Goal: Information Seeking & Learning: Learn about a topic

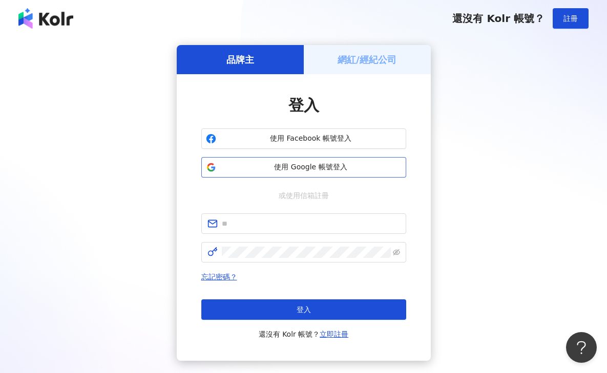
click at [299, 166] on span "使用 Google 帳號登入" at bounding box center [310, 167] width 181 height 10
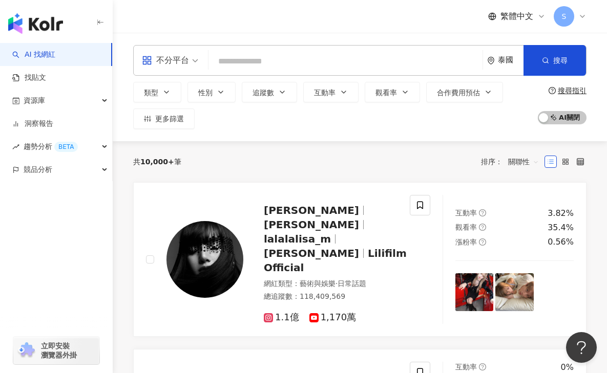
type input "**********"
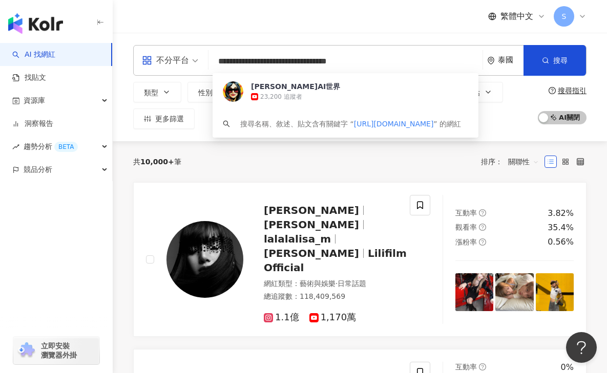
drag, startPoint x: 385, startPoint y: 60, endPoint x: 211, endPoint y: 62, distance: 173.6
click at [211, 62] on div "**********" at bounding box center [359, 60] width 453 height 31
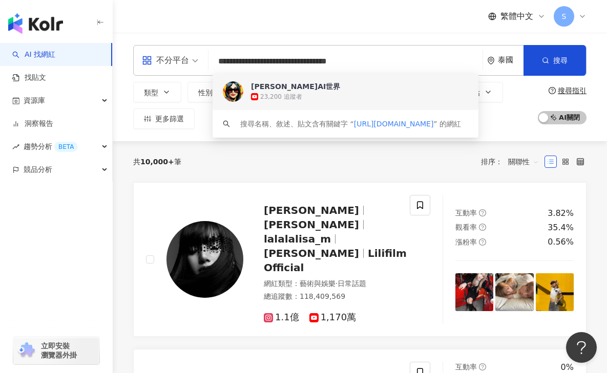
click at [303, 91] on span "小桥AI世界" at bounding box center [340, 86] width 178 height 10
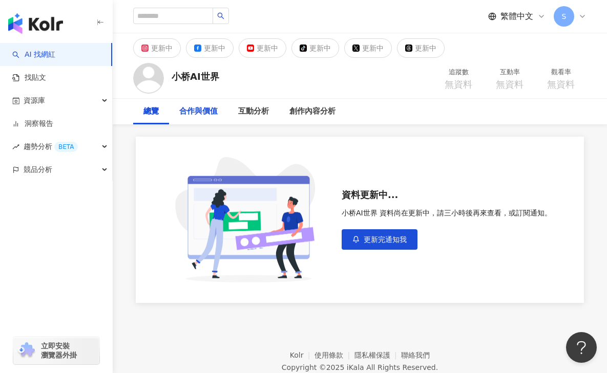
click at [207, 115] on div "合作與價值" at bounding box center [198, 111] width 38 height 12
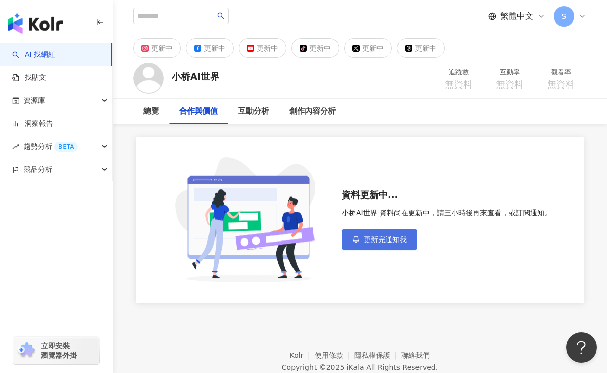
click at [366, 245] on button "更新完通知我" at bounding box center [380, 239] width 76 height 20
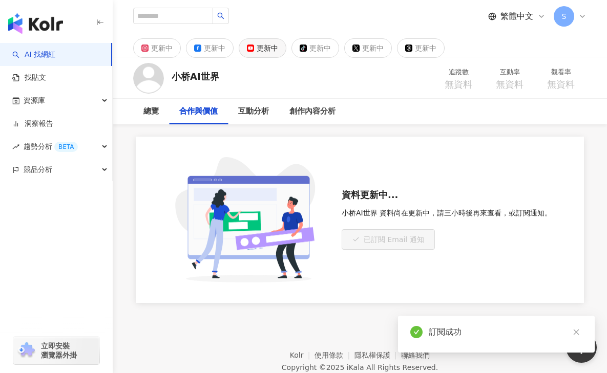
click at [261, 53] on div "更新中" at bounding box center [268, 48] width 22 height 14
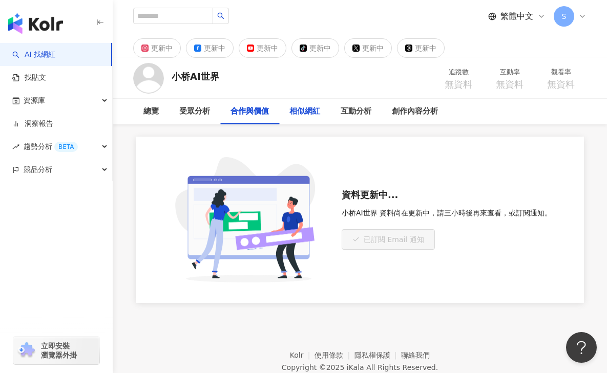
click at [303, 116] on div "相似網紅" at bounding box center [304, 111] width 31 height 12
click at [229, 117] on div "合作與價值" at bounding box center [249, 112] width 59 height 26
click at [185, 115] on div "受眾分析" at bounding box center [194, 111] width 31 height 12
click at [308, 110] on div "相似網紅" at bounding box center [304, 111] width 31 height 12
click at [259, 42] on div "更新中" at bounding box center [268, 48] width 22 height 14
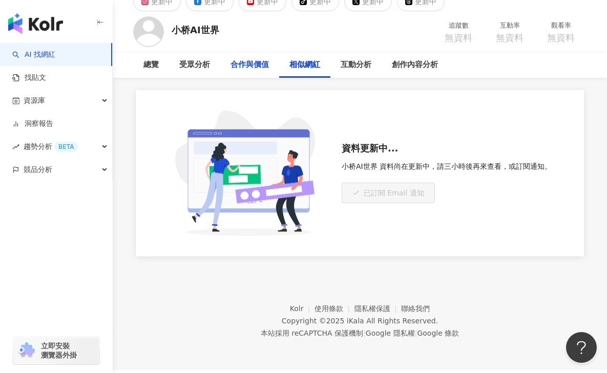
scroll to position [47, 0]
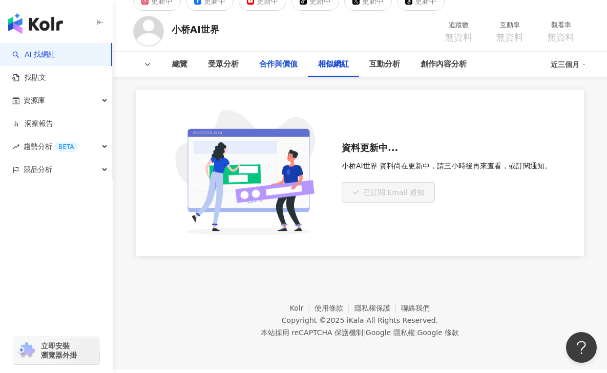
click at [278, 61] on div "合作與價值" at bounding box center [278, 64] width 38 height 12
click at [227, 67] on div "受眾分析" at bounding box center [223, 64] width 31 height 12
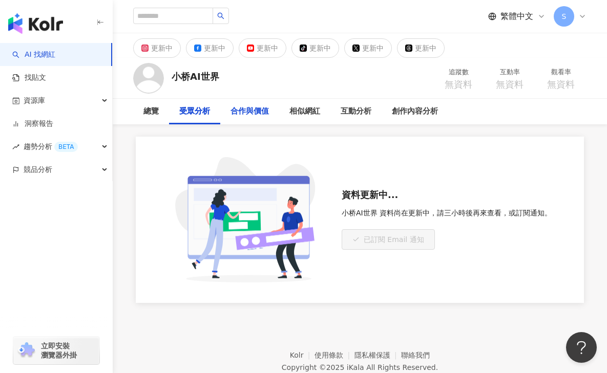
click at [237, 115] on div "合作與價值" at bounding box center [249, 111] width 38 height 12
click at [317, 110] on div "相似網紅" at bounding box center [304, 111] width 31 height 12
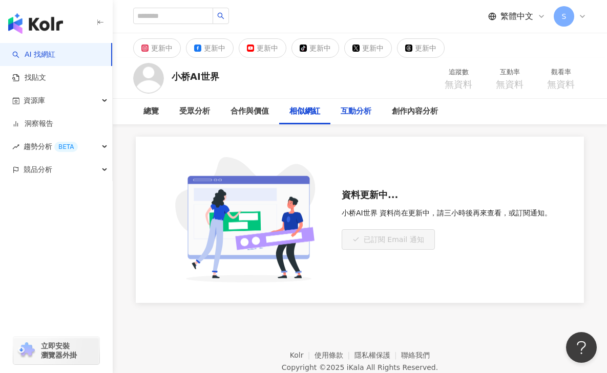
click at [357, 116] on div "互動分析" at bounding box center [355, 111] width 31 height 12
click at [409, 113] on div "創作內容分析" at bounding box center [415, 111] width 46 height 12
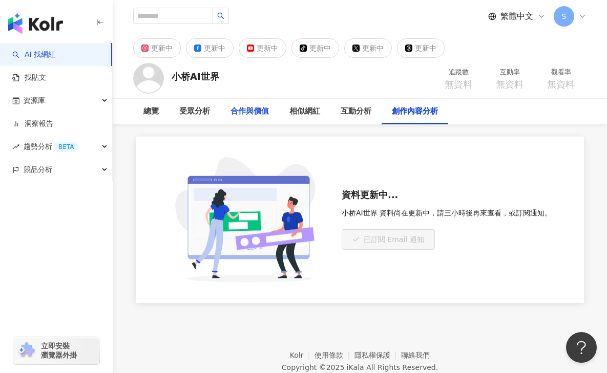
click at [254, 116] on div "合作與價值" at bounding box center [249, 111] width 38 height 12
click at [293, 116] on div "相似網紅" at bounding box center [304, 111] width 31 height 12
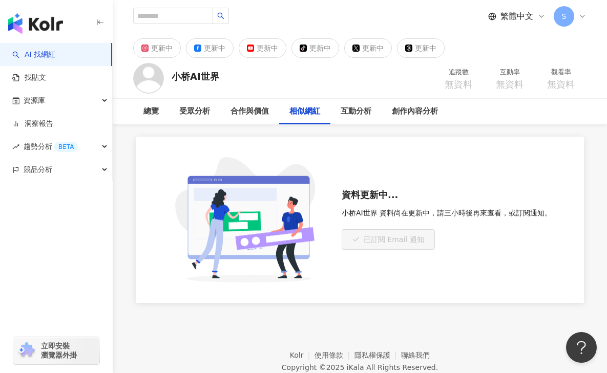
click at [98, 21] on icon "button" at bounding box center [100, 22] width 8 height 8
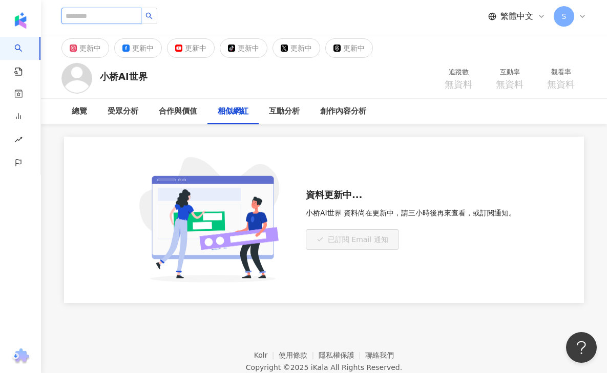
click at [85, 18] on input "search" at bounding box center [101, 16] width 80 height 16
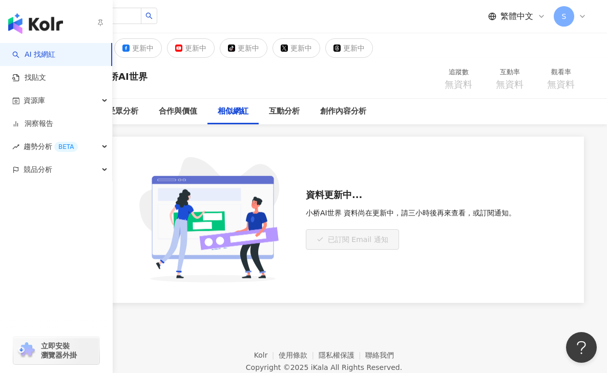
click at [37, 27] on img "button" at bounding box center [35, 23] width 55 height 20
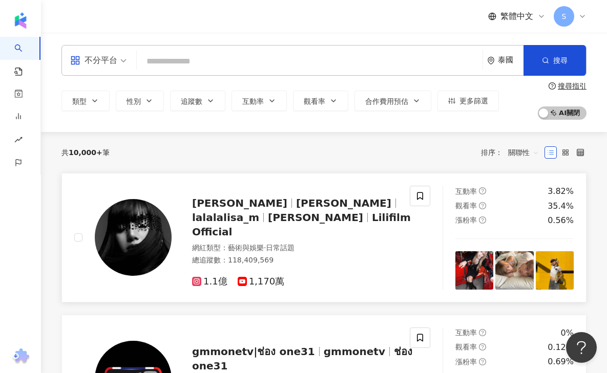
click at [145, 232] on img at bounding box center [133, 237] width 77 height 77
click at [184, 60] on input "search" at bounding box center [309, 61] width 337 height 19
click at [193, 61] on input "search" at bounding box center [309, 61] width 337 height 19
click at [160, 59] on input "search" at bounding box center [309, 61] width 337 height 19
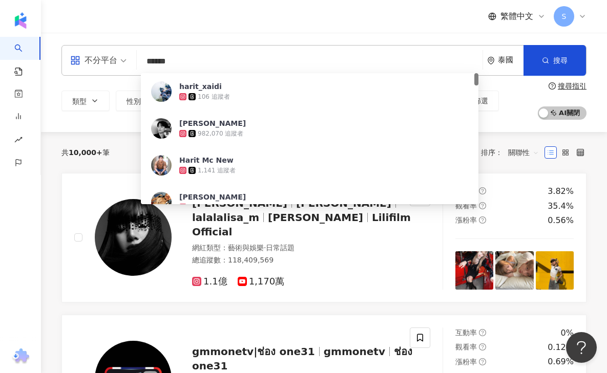
type input "*******"
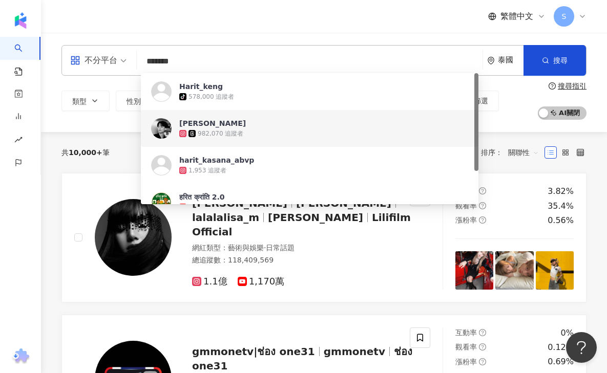
click at [217, 130] on div "982,070 追蹤者" at bounding box center [221, 134] width 46 height 9
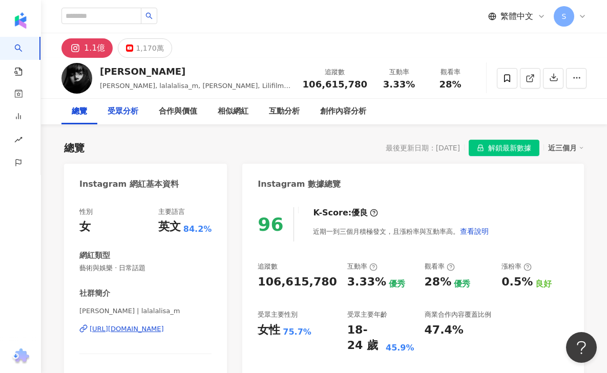
click at [128, 114] on div "受眾分析" at bounding box center [123, 111] width 31 height 12
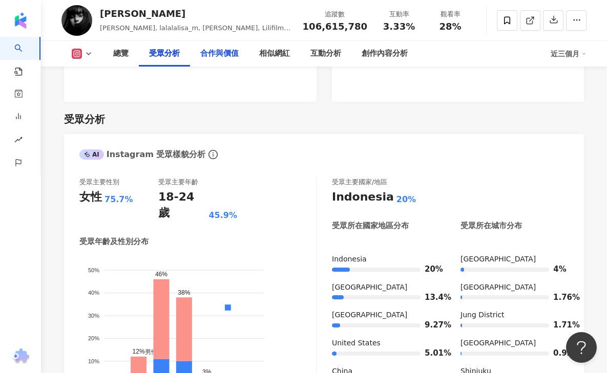
click at [224, 54] on div "合作與價值" at bounding box center [219, 54] width 38 height 12
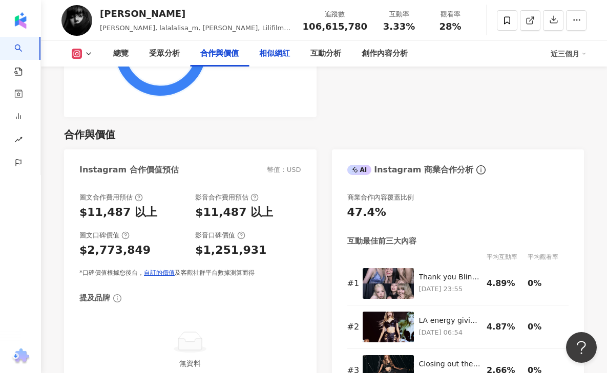
click at [273, 57] on div "相似網紅" at bounding box center [274, 54] width 31 height 12
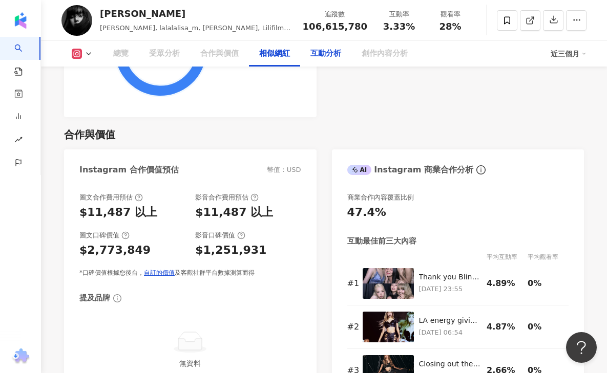
scroll to position [1699, 0]
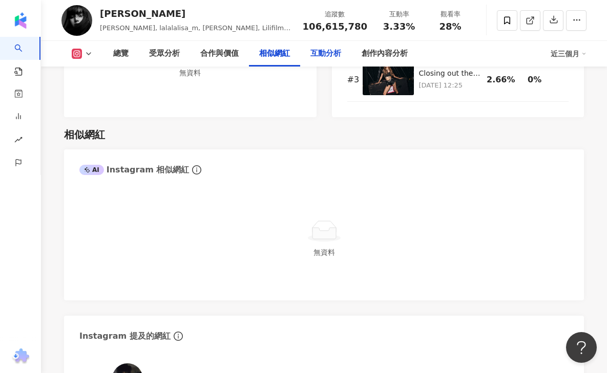
click at [323, 54] on div "互動分析" at bounding box center [325, 54] width 31 height 12
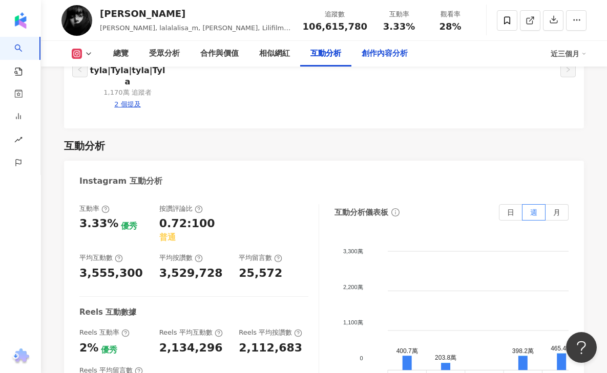
click at [387, 55] on div "創作內容分析" at bounding box center [384, 54] width 46 height 12
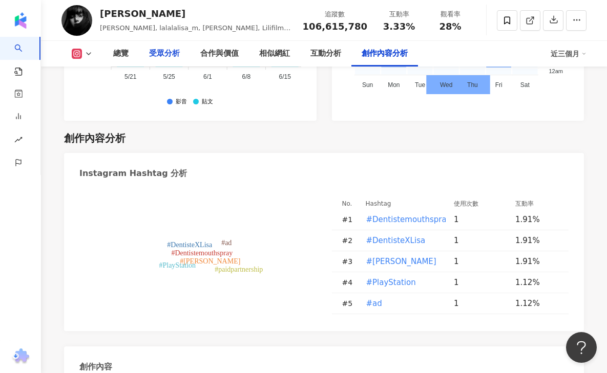
drag, startPoint x: 172, startPoint y: 54, endPoint x: 162, endPoint y: 54, distance: 9.7
click at [172, 54] on div "受眾分析" at bounding box center [164, 54] width 31 height 12
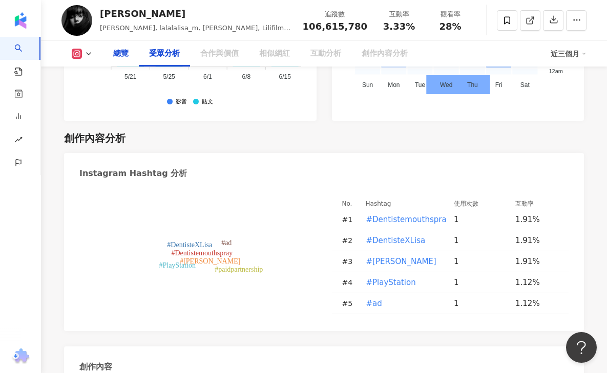
scroll to position [924, 0]
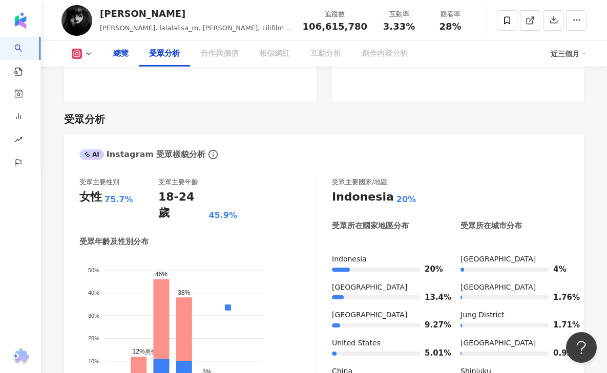
click at [120, 55] on div "總覽" at bounding box center [120, 54] width 15 height 12
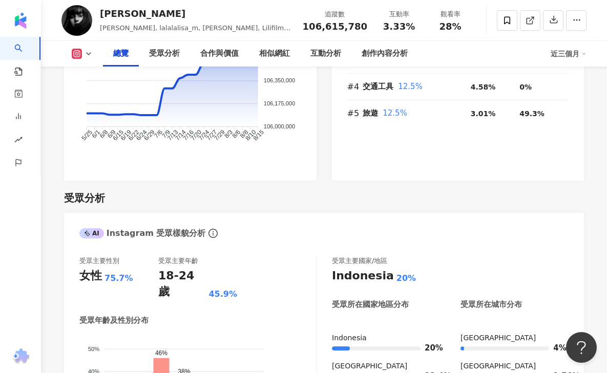
scroll to position [833, 0]
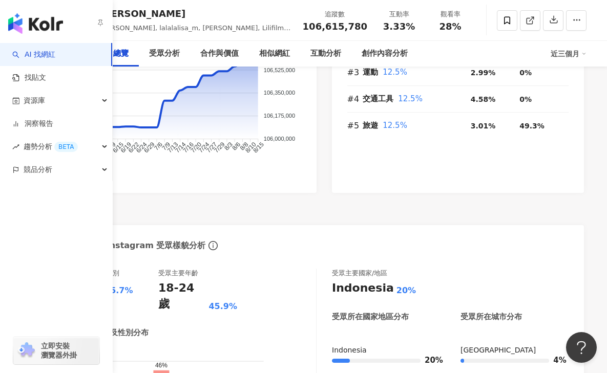
click at [36, 51] on link "AI 找網紅" at bounding box center [33, 55] width 43 height 10
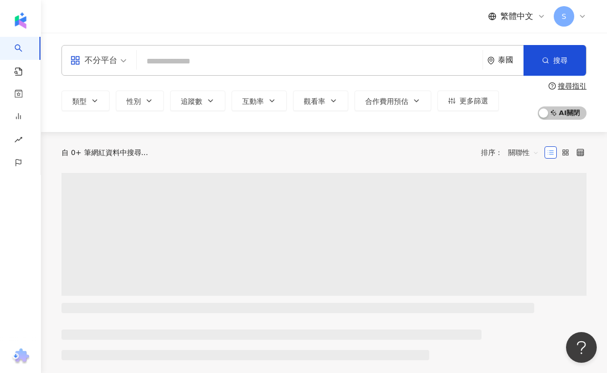
click at [170, 63] on input "search" at bounding box center [309, 61] width 337 height 19
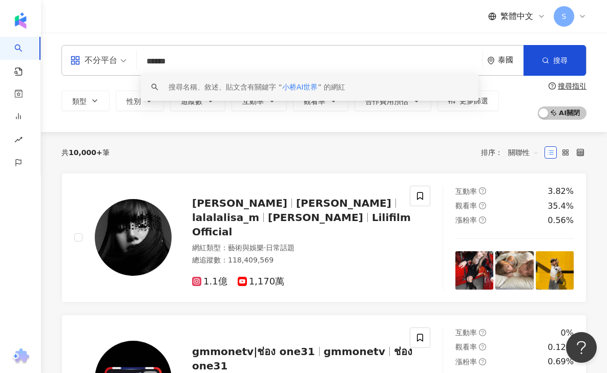
click at [299, 89] on span "小桥AI世界" at bounding box center [300, 87] width 36 height 8
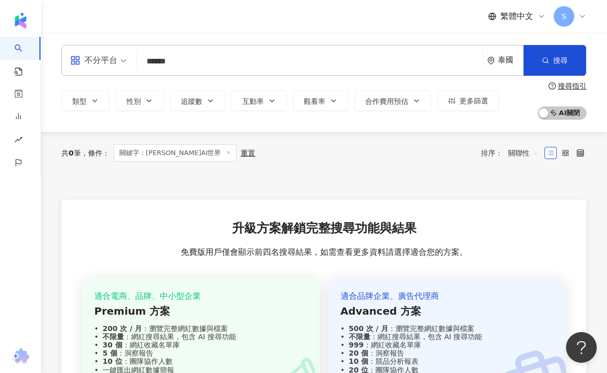
type input "******"
click at [496, 60] on div "泰國" at bounding box center [505, 61] width 36 height 30
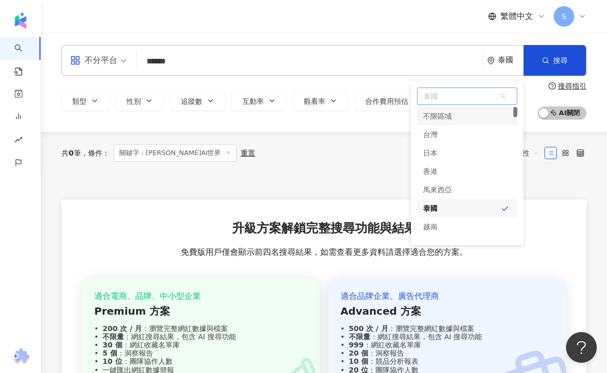
click at [442, 117] on div "不限區域" at bounding box center [437, 116] width 29 height 18
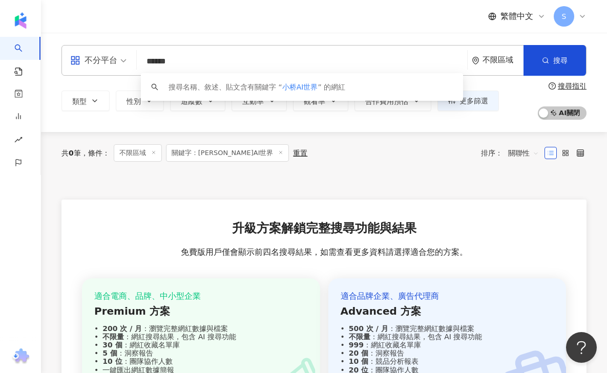
click at [335, 161] on div "共 0 筆 條件 ： 不限區域 關鍵字：小桥AI世界 重置 排序： 關聯性" at bounding box center [323, 152] width 525 height 17
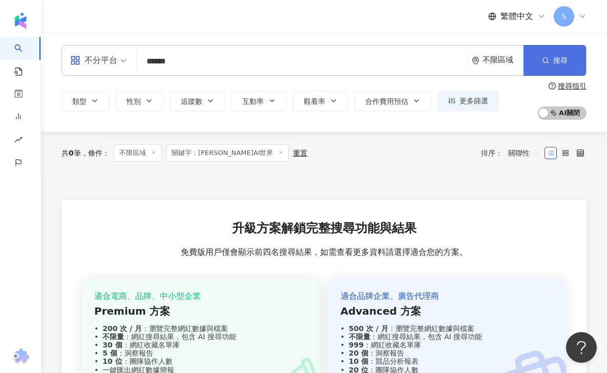
click at [545, 66] on button "搜尋" at bounding box center [554, 60] width 62 height 31
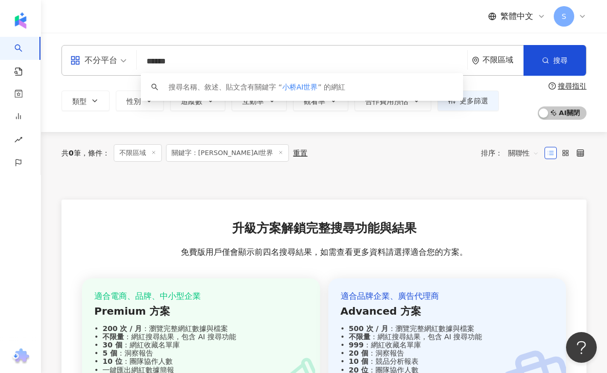
click at [197, 60] on input "******" at bounding box center [302, 61] width 322 height 19
click at [113, 62] on div "不分平台" at bounding box center [93, 60] width 47 height 16
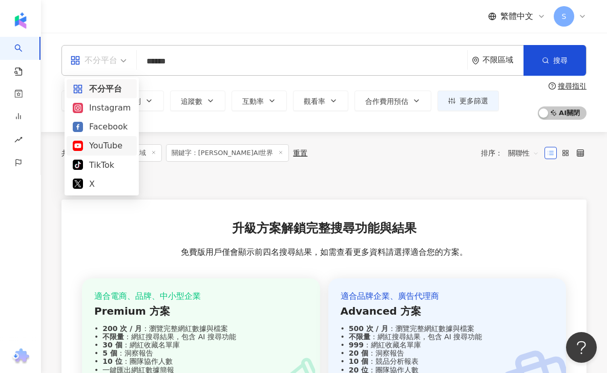
click at [103, 143] on div "YouTube" at bounding box center [102, 145] width 58 height 13
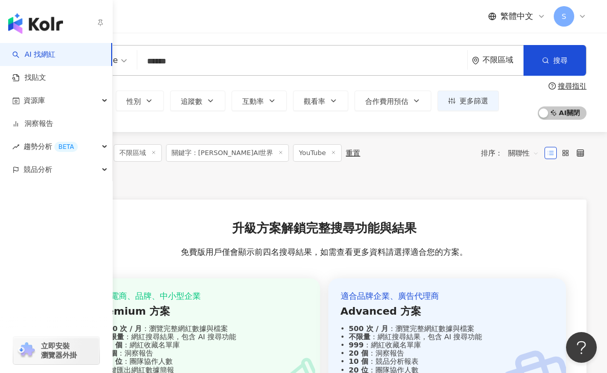
click at [32, 53] on link "AI 找網紅" at bounding box center [33, 55] width 43 height 10
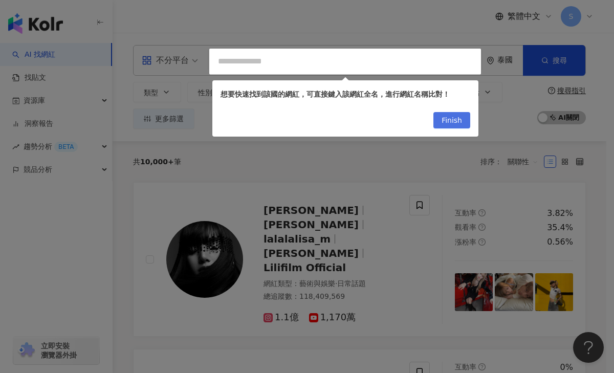
click at [457, 118] on span "Finish" at bounding box center [452, 121] width 20 height 16
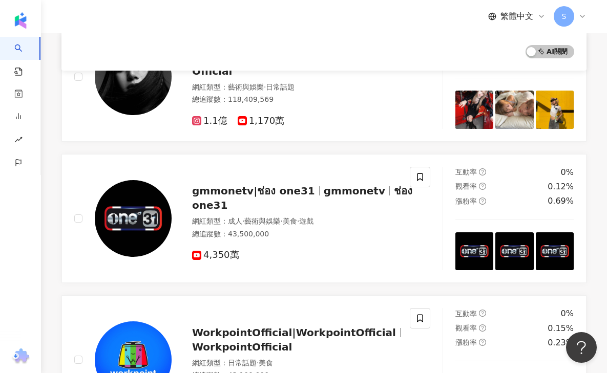
scroll to position [97, 0]
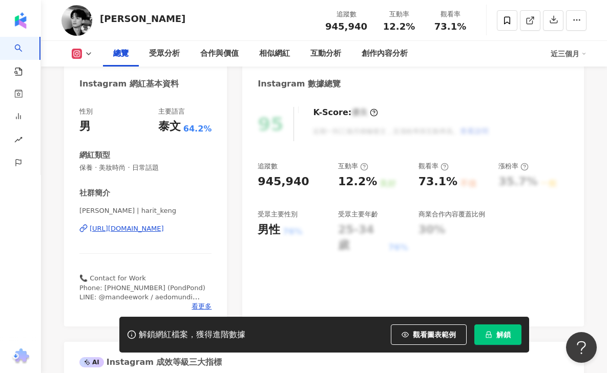
scroll to position [98, 0]
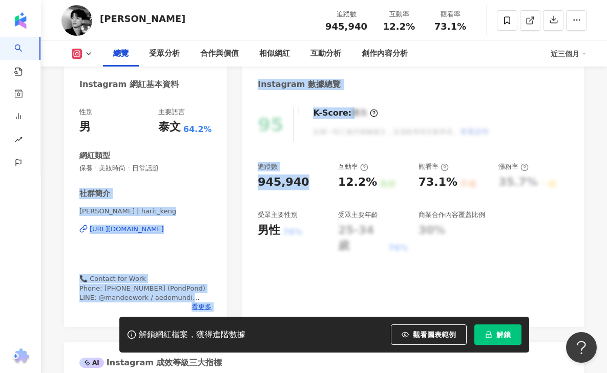
drag, startPoint x: 301, startPoint y: 183, endPoint x: 235, endPoint y: 183, distance: 66.6
click at [307, 183] on div "945,940" at bounding box center [293, 183] width 70 height 16
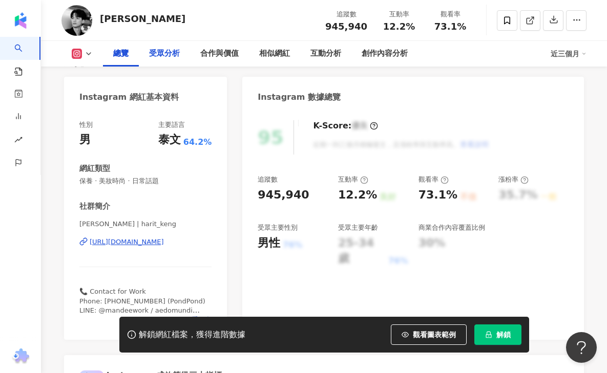
click at [172, 58] on div "受眾分析" at bounding box center [164, 54] width 31 height 12
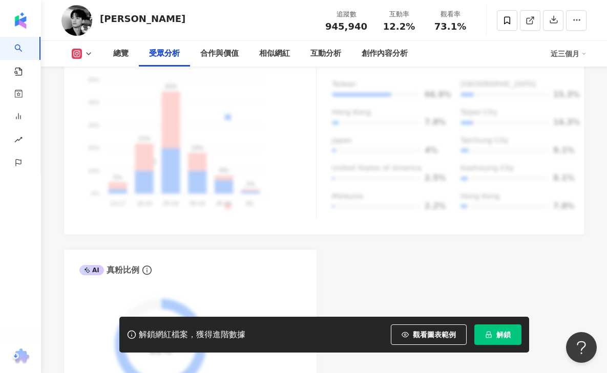
scroll to position [1030, 0]
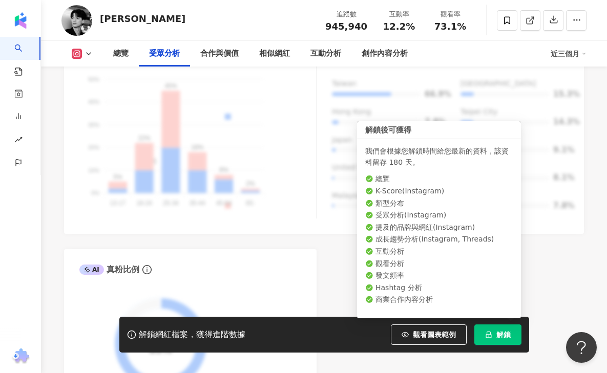
click at [497, 335] on span "解鎖" at bounding box center [503, 335] width 14 height 8
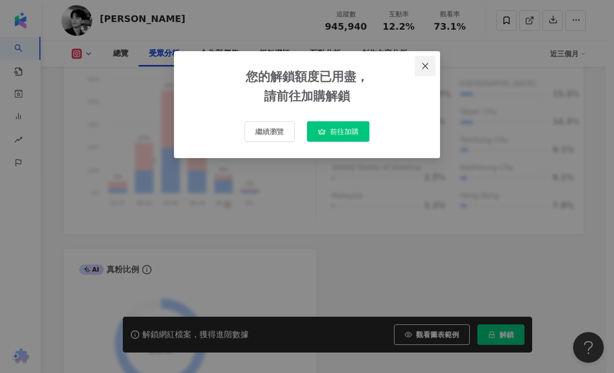
click at [429, 67] on icon "close" at bounding box center [425, 66] width 8 height 8
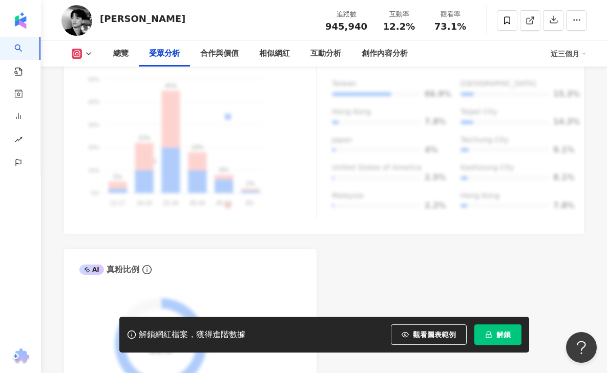
click at [567, 52] on div "近三個月" at bounding box center [568, 54] width 36 height 16
click at [476, 54] on div "總覽 受眾分析 合作與價值 相似網紅 互動分析 創作內容分析" at bounding box center [327, 54] width 448 height 26
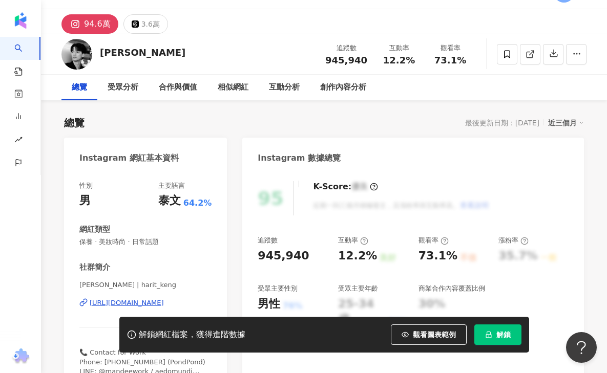
scroll to position [0, 0]
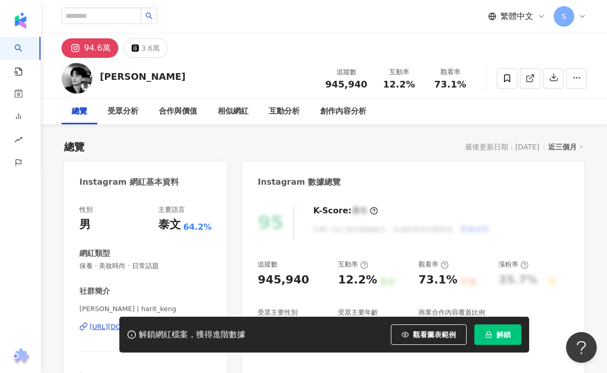
click at [285, 46] on div "94.6萬 3.6萬" at bounding box center [324, 45] width 566 height 25
click at [119, 112] on div "受眾分析" at bounding box center [123, 111] width 31 height 12
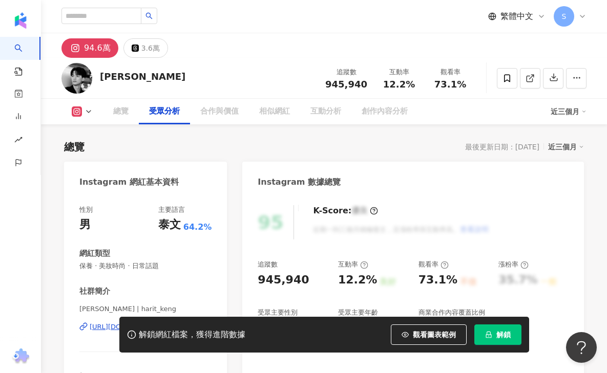
scroll to position [890, 0]
